Goal: Register for event/course

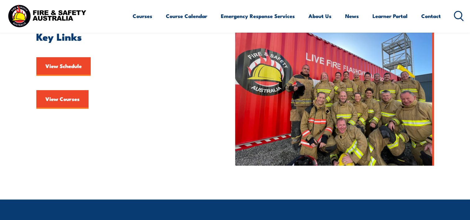
scroll to position [147, 0]
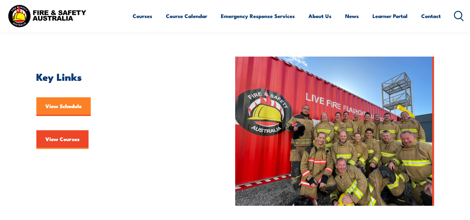
click at [82, 106] on link "View Schedule" at bounding box center [63, 106] width 54 height 19
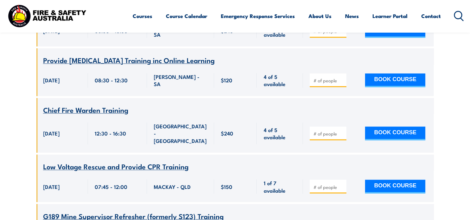
scroll to position [993, 0]
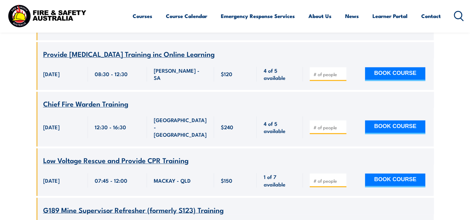
click at [147, 155] on span "Low Voltage Rescue and Provide CPR Training" at bounding box center [115, 160] width 145 height 11
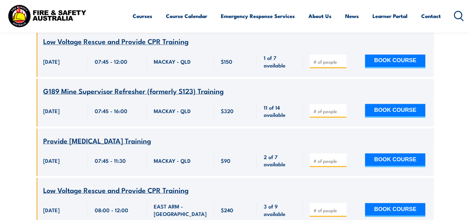
scroll to position [1117, 0]
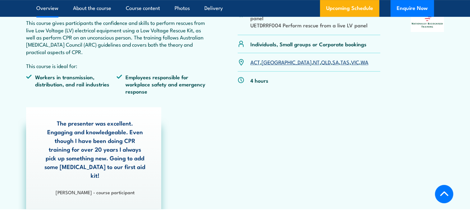
scroll to position [248, 0]
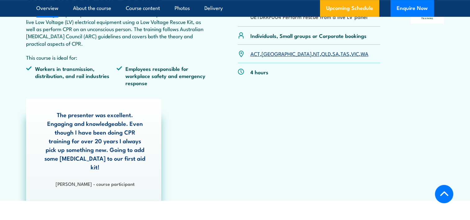
click at [351, 54] on link "VIC" at bounding box center [355, 53] width 8 height 7
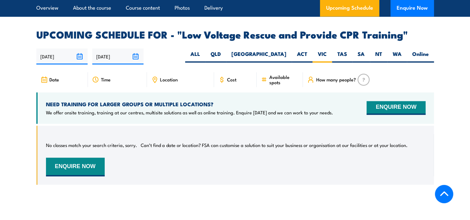
scroll to position [1045, 0]
